Goal: Information Seeking & Learning: Get advice/opinions

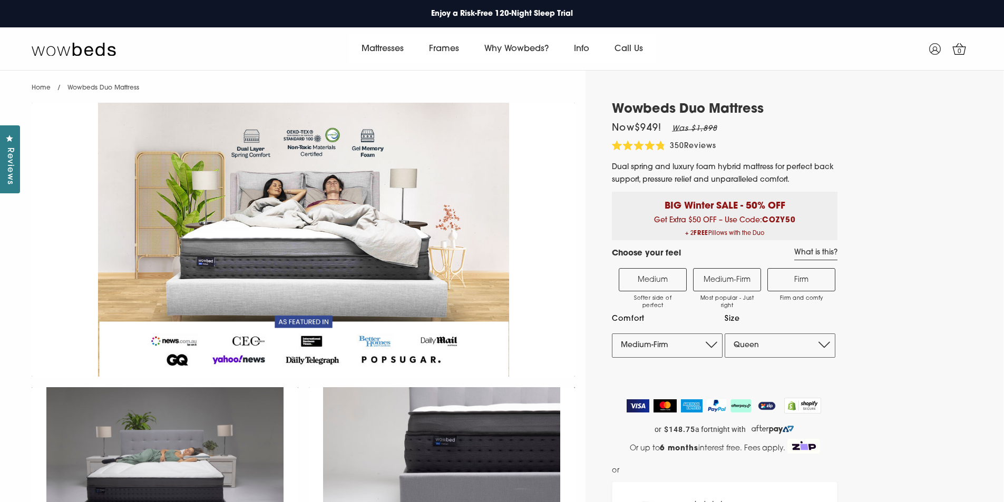
select select "Medium-Firm"
select select "Queen"
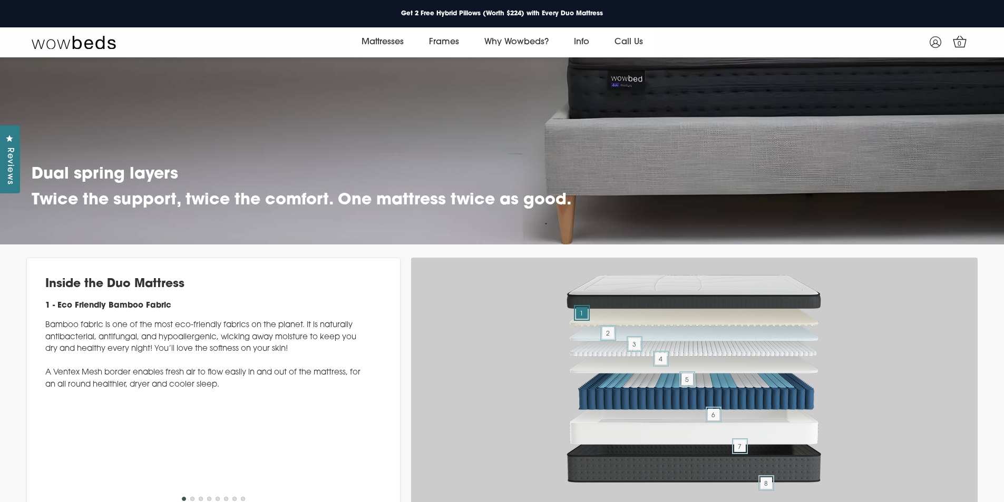
scroll to position [3993, 0]
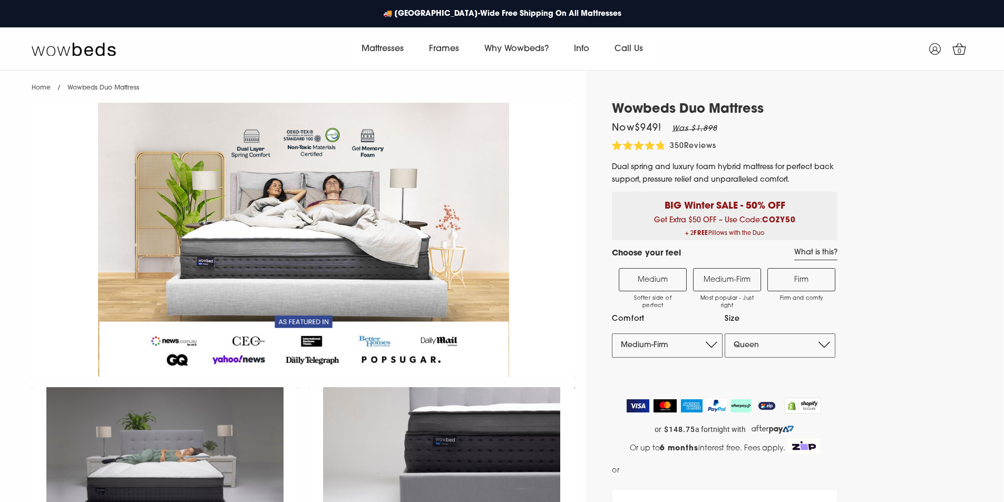
select select "Medium-Firm"
select select "Queen"
click at [679, 144] on span "350" at bounding box center [677, 146] width 14 height 8
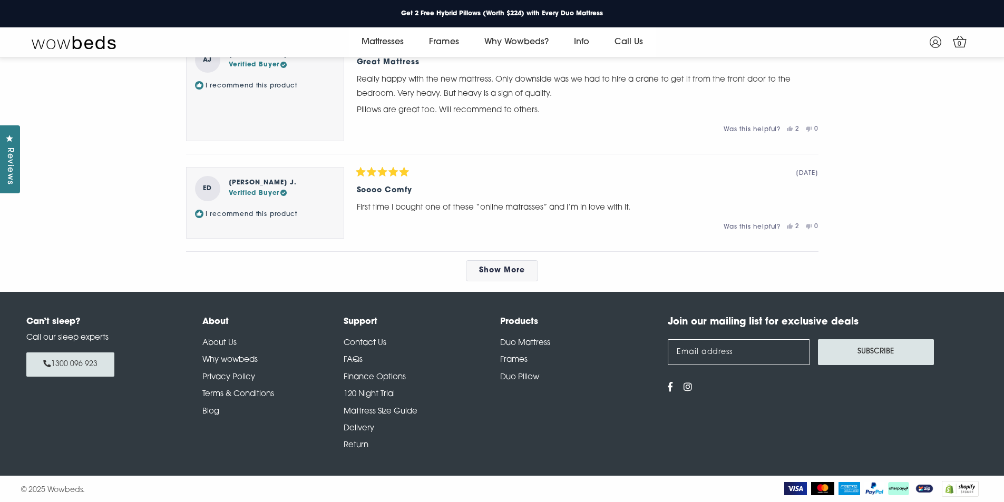
scroll to position [6049, 0]
click at [517, 268] on span "Show More" at bounding box center [502, 271] width 46 height 8
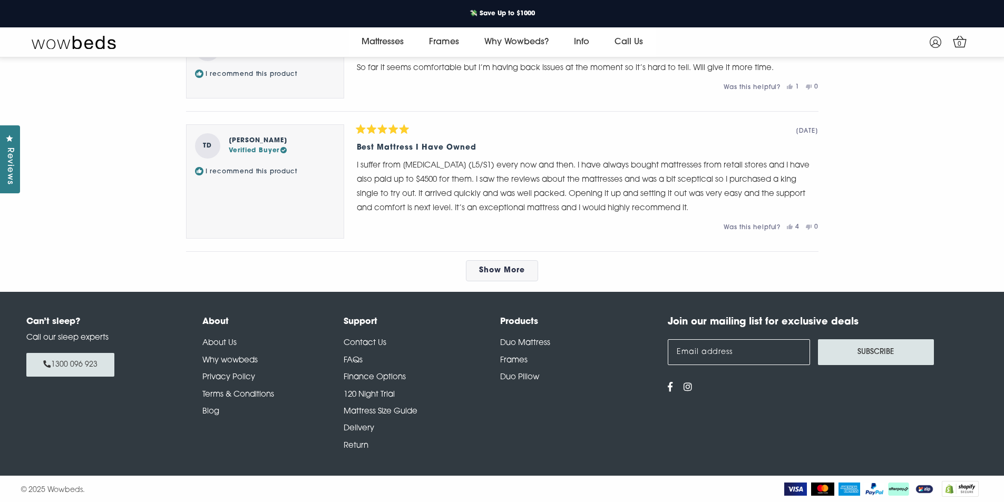
scroll to position [6629, 0]
click at [489, 270] on span "Show More" at bounding box center [502, 271] width 46 height 8
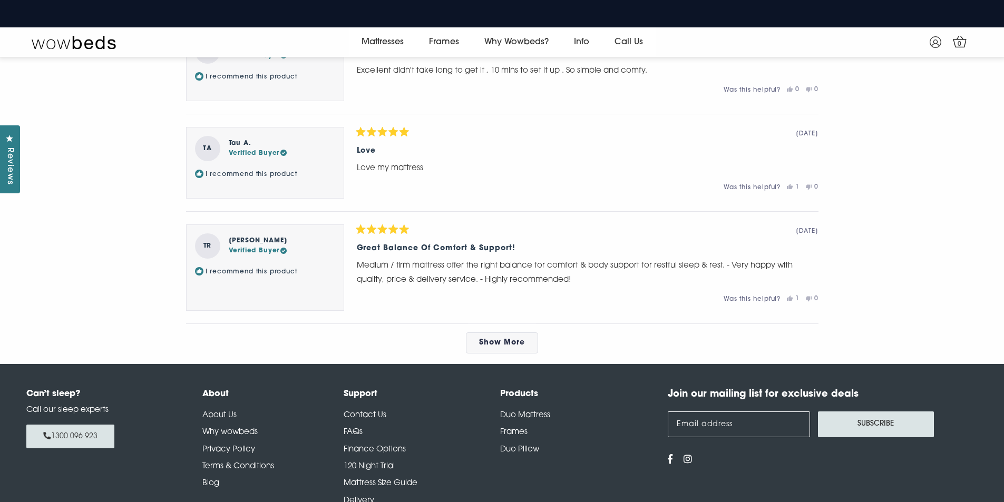
scroll to position [7051, 0]
